Goal: Transaction & Acquisition: Book appointment/travel/reservation

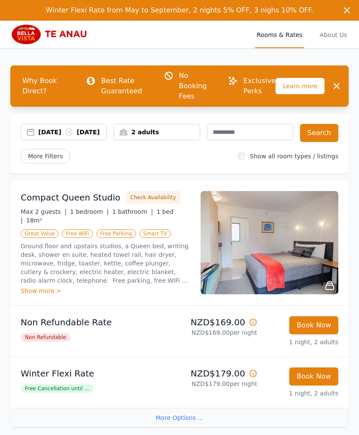
click at [47, 137] on div "[DATE] [DATE]" at bounding box center [72, 132] width 68 height 9
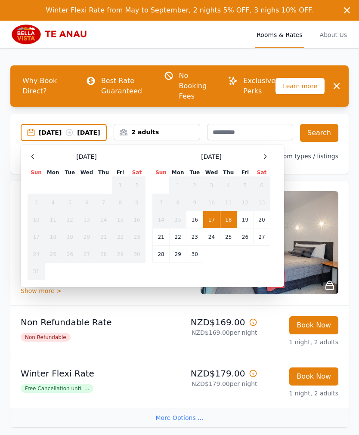
click at [269, 162] on div at bounding box center [265, 157] width 10 height 10
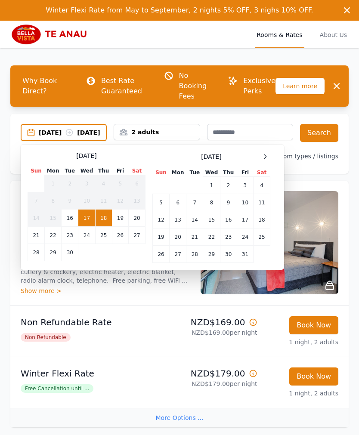
click at [266, 162] on div at bounding box center [265, 157] width 10 height 10
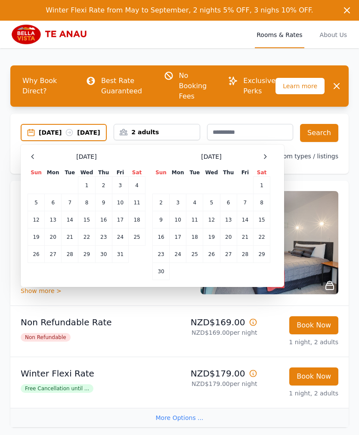
click at [207, 210] on td "5" at bounding box center [211, 202] width 17 height 17
click at [264, 200] on td "8" at bounding box center [262, 202] width 17 height 17
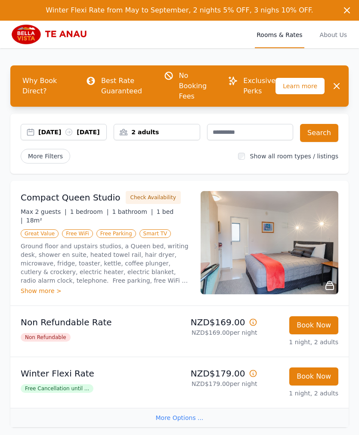
click at [325, 131] on button "Search" at bounding box center [319, 133] width 38 height 18
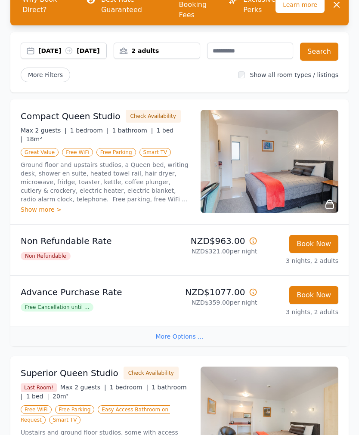
scroll to position [81, 0]
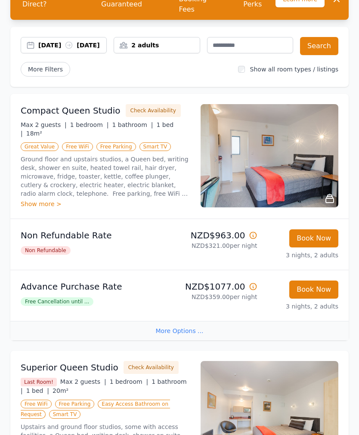
click at [304, 182] on img at bounding box center [270, 156] width 138 height 103
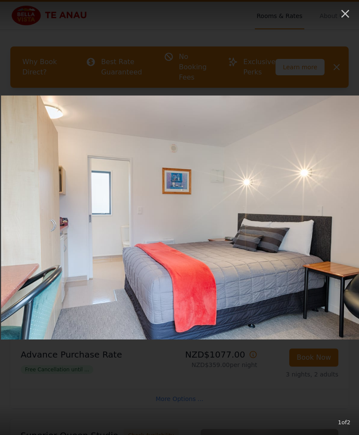
scroll to position [18, 0]
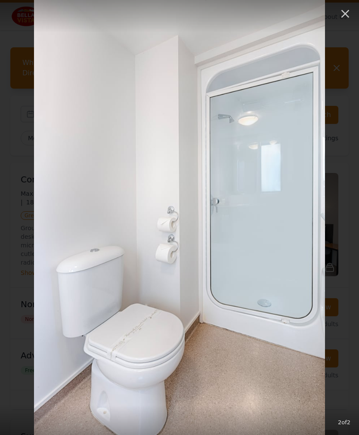
click at [347, 16] on icon "button" at bounding box center [346, 14] width 14 height 14
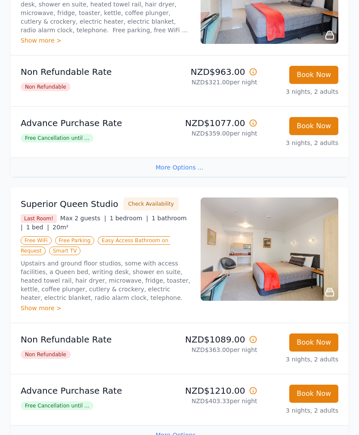
scroll to position [251, 0]
click at [291, 263] on img at bounding box center [270, 249] width 138 height 103
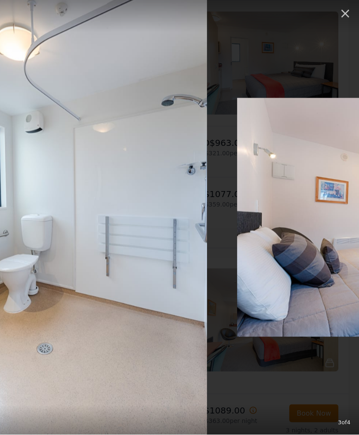
scroll to position [180, 0]
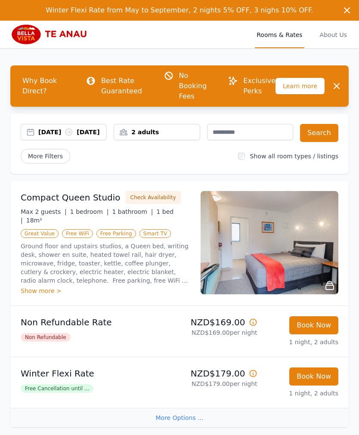
click at [324, 134] on button "Search" at bounding box center [319, 133] width 38 height 18
click at [59, 136] on div "[DATE] [DATE]" at bounding box center [72, 132] width 68 height 9
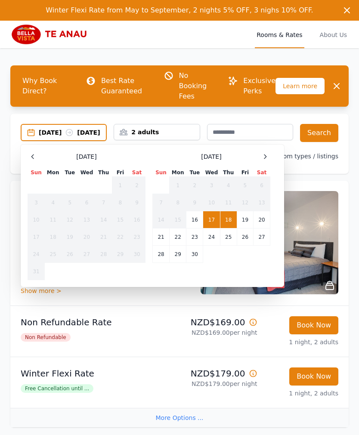
click at [269, 162] on div at bounding box center [265, 157] width 10 height 10
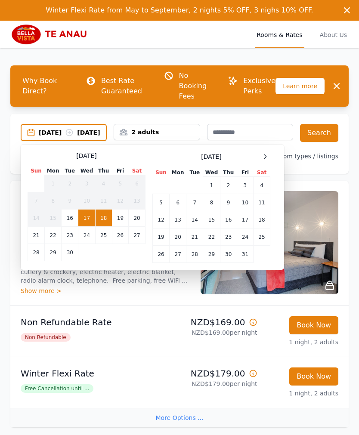
click at [269, 162] on span at bounding box center [265, 157] width 10 height 10
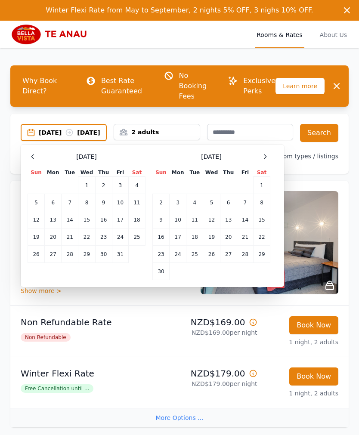
click at [216, 211] on td "5" at bounding box center [211, 202] width 17 height 17
click at [264, 199] on td "8" at bounding box center [262, 202] width 17 height 17
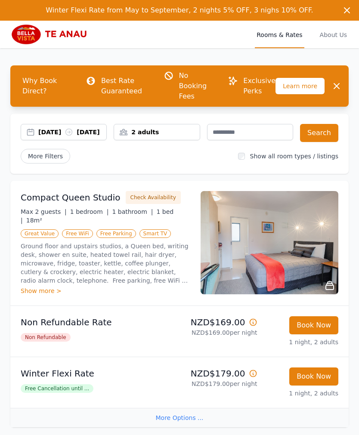
click at [323, 136] on button "Search" at bounding box center [319, 133] width 38 height 18
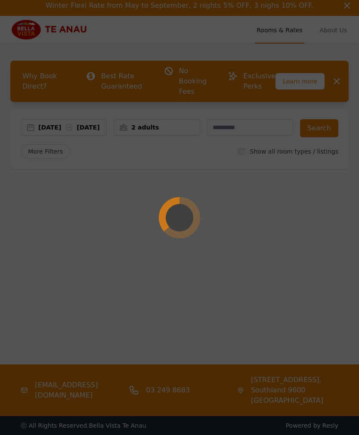
scroll to position [7, 0]
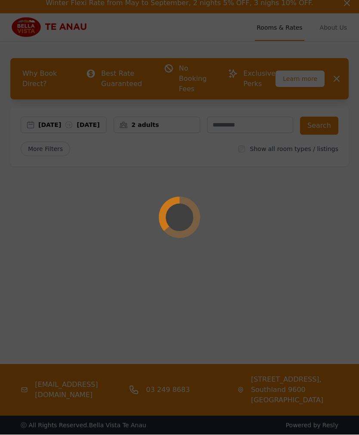
click at [312, 198] on div at bounding box center [179, 217] width 359 height 435
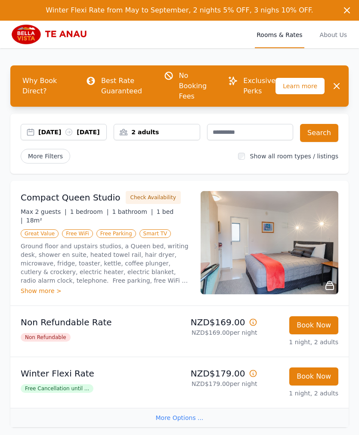
click at [66, 137] on div "[DATE] [DATE]" at bounding box center [72, 132] width 68 height 9
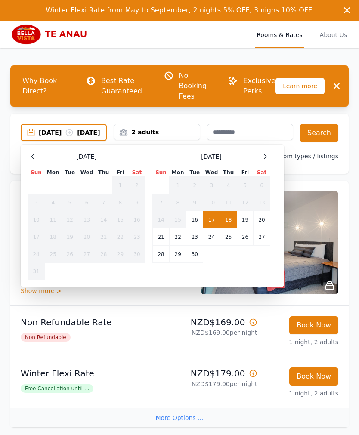
click at [268, 160] on icon at bounding box center [265, 156] width 7 height 7
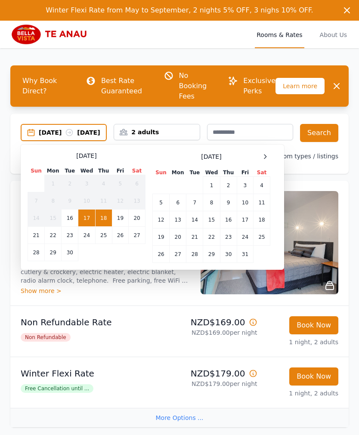
click at [268, 160] on icon at bounding box center [265, 156] width 7 height 7
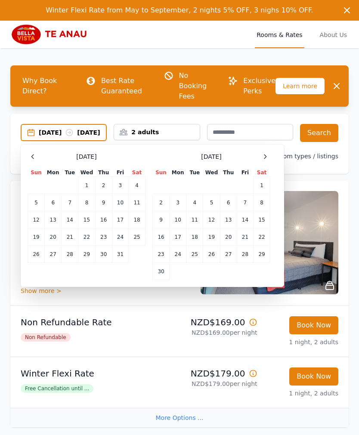
click at [211, 211] on td "5" at bounding box center [211, 202] width 17 height 17
click at [264, 202] on td "8" at bounding box center [262, 202] width 17 height 17
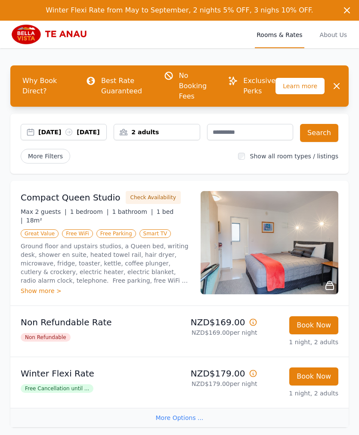
click at [323, 135] on button "Search" at bounding box center [319, 133] width 38 height 18
